Goal: Information Seeking & Learning: Learn about a topic

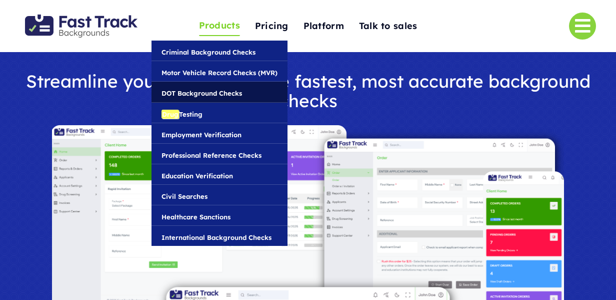
click at [198, 89] on span "DOT Background Checks" at bounding box center [202, 93] width 81 height 11
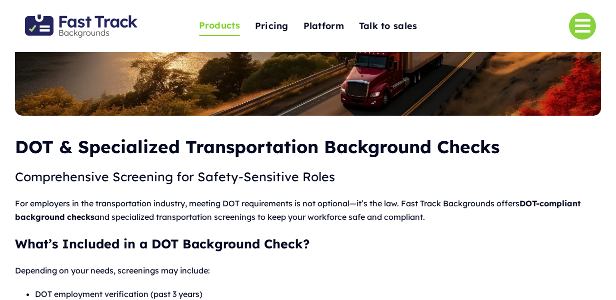
scroll to position [146, 0]
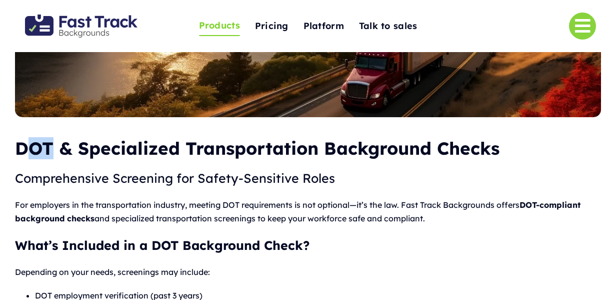
click at [49, 148] on b "DOT & Specialized Transportation Background Checks" at bounding box center [257, 148] width 485 height 22
click at [31, 147] on b "DOT & Specialized Transportation Background Checks" at bounding box center [257, 148] width 485 height 22
